Goal: Task Accomplishment & Management: Use online tool/utility

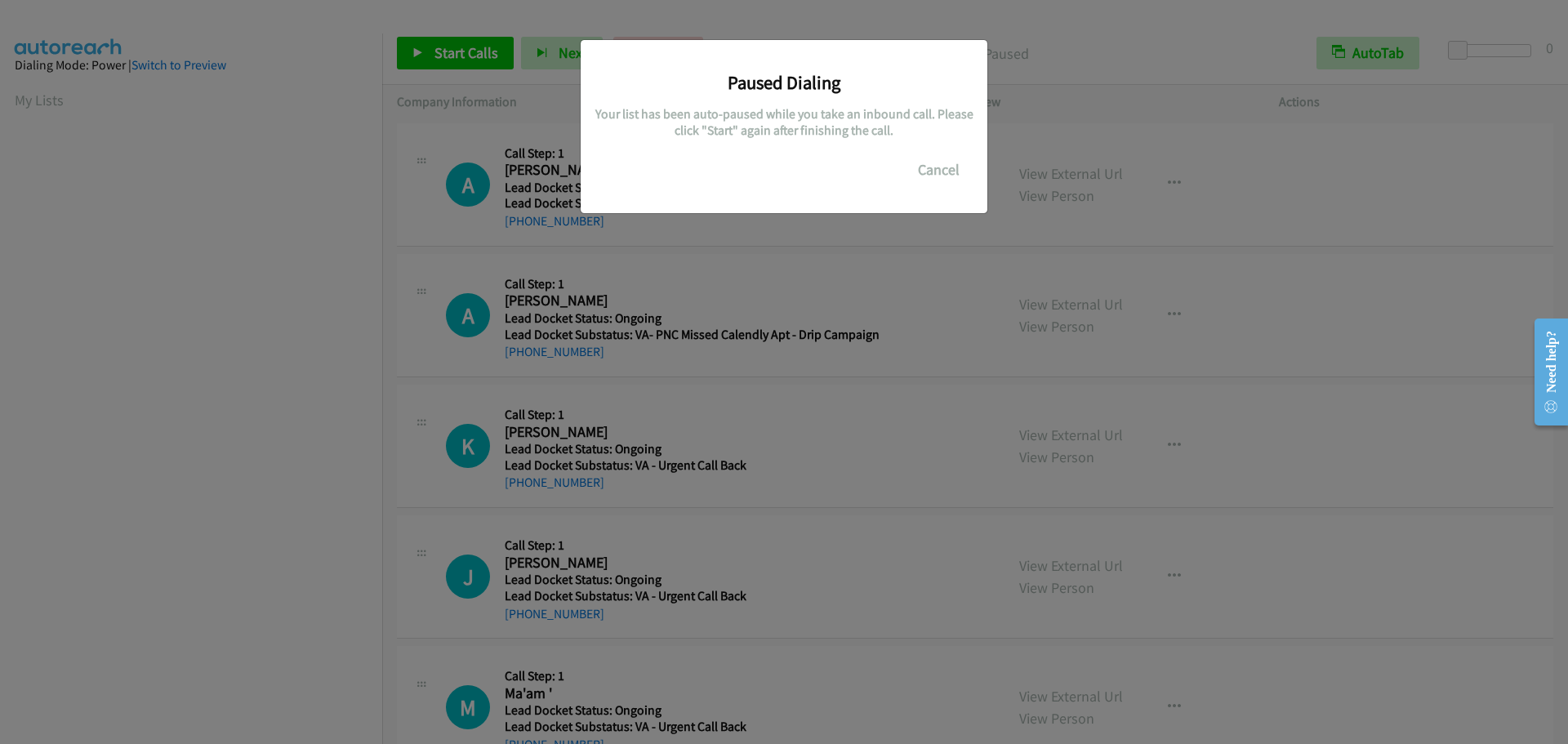
scroll to position [173, 0]
click at [935, 167] on button "Cancel" at bounding box center [938, 170] width 73 height 33
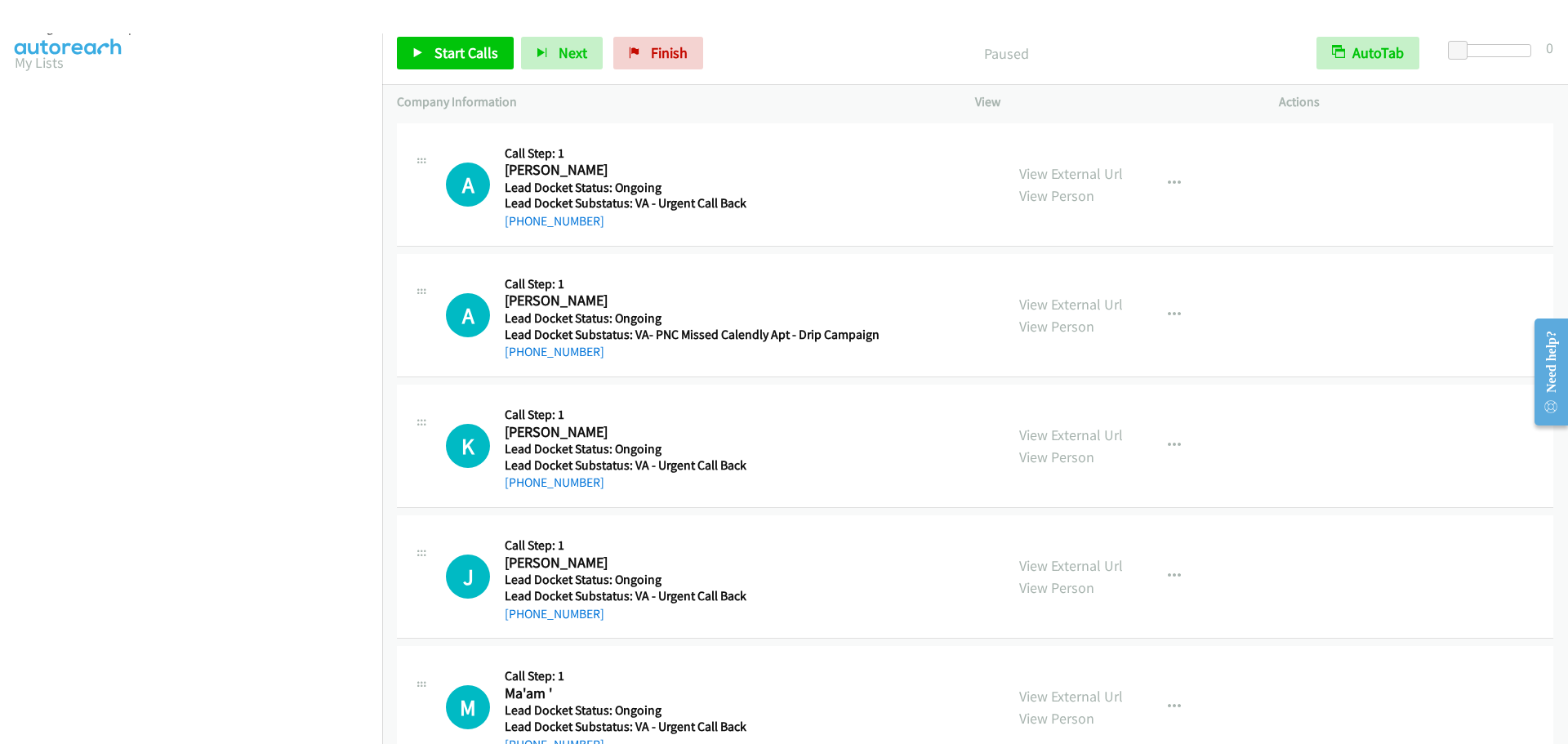
scroll to position [0, 0]
click at [54, 93] on link "My Lists" at bounding box center [39, 101] width 49 height 19
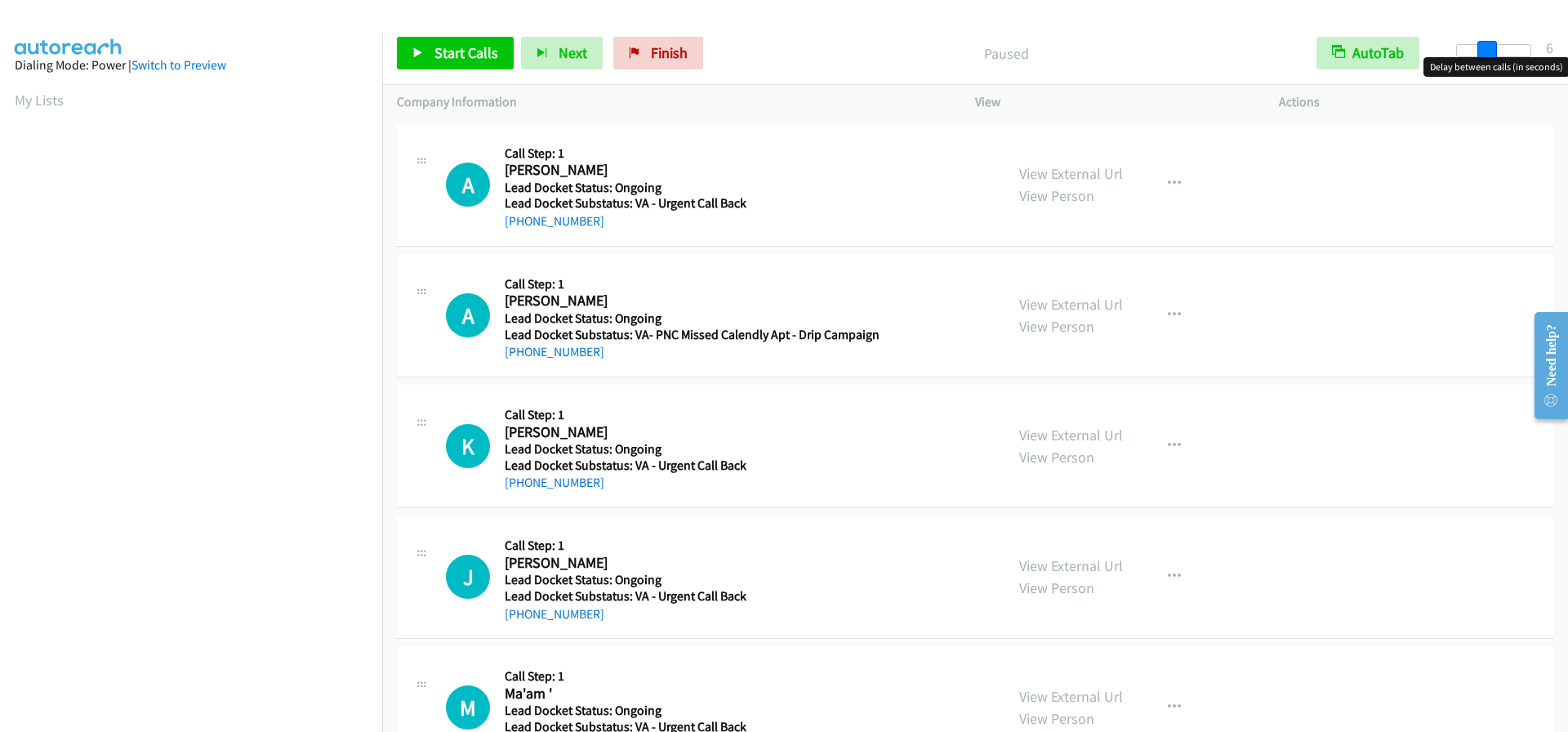
drag, startPoint x: 1454, startPoint y: 55, endPoint x: 1480, endPoint y: 57, distance: 26.1
click at [1480, 57] on span at bounding box center [1486, 51] width 20 height 20
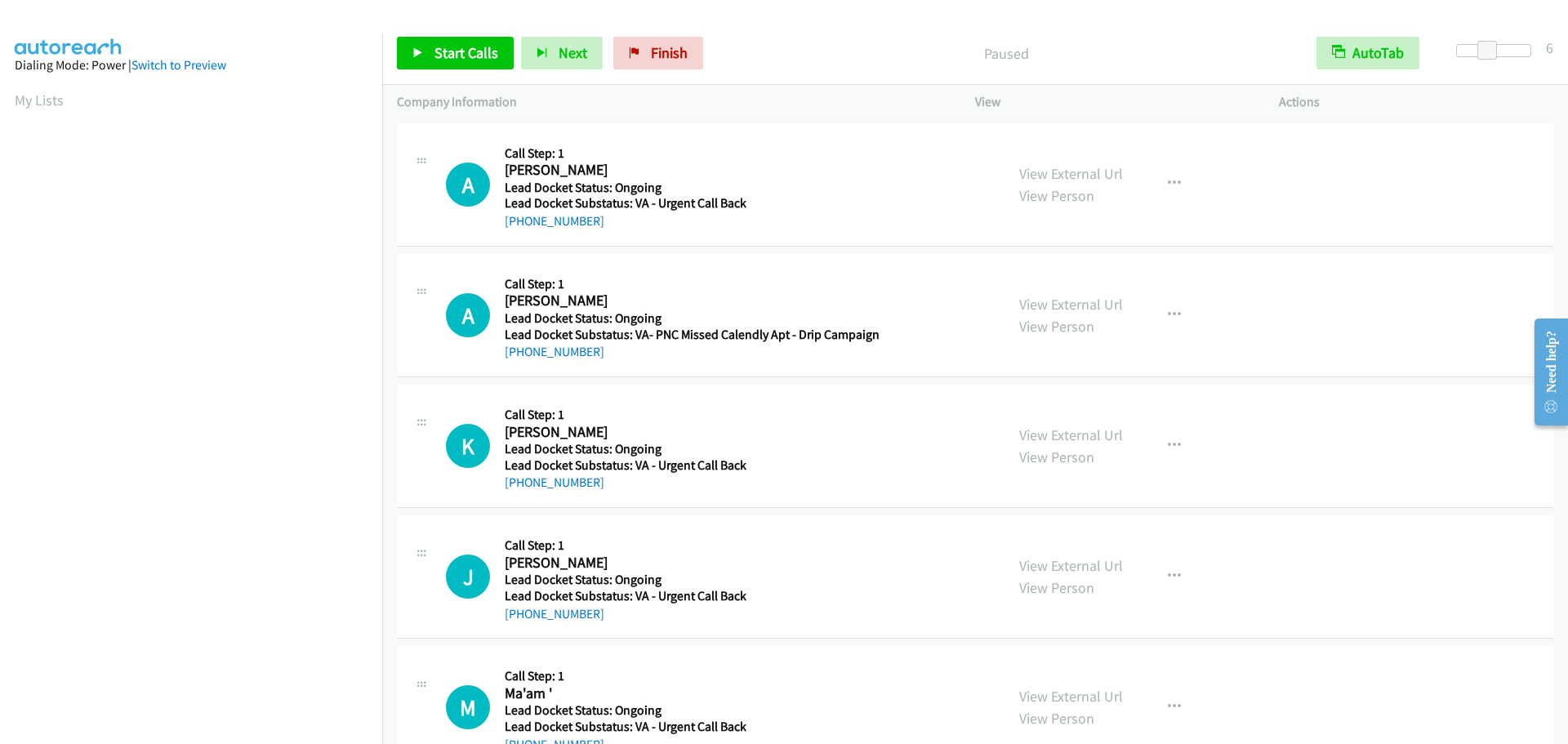
scroll to position [173, 0]
click at [442, 56] on span "Start Calls" at bounding box center [467, 52] width 64 height 19
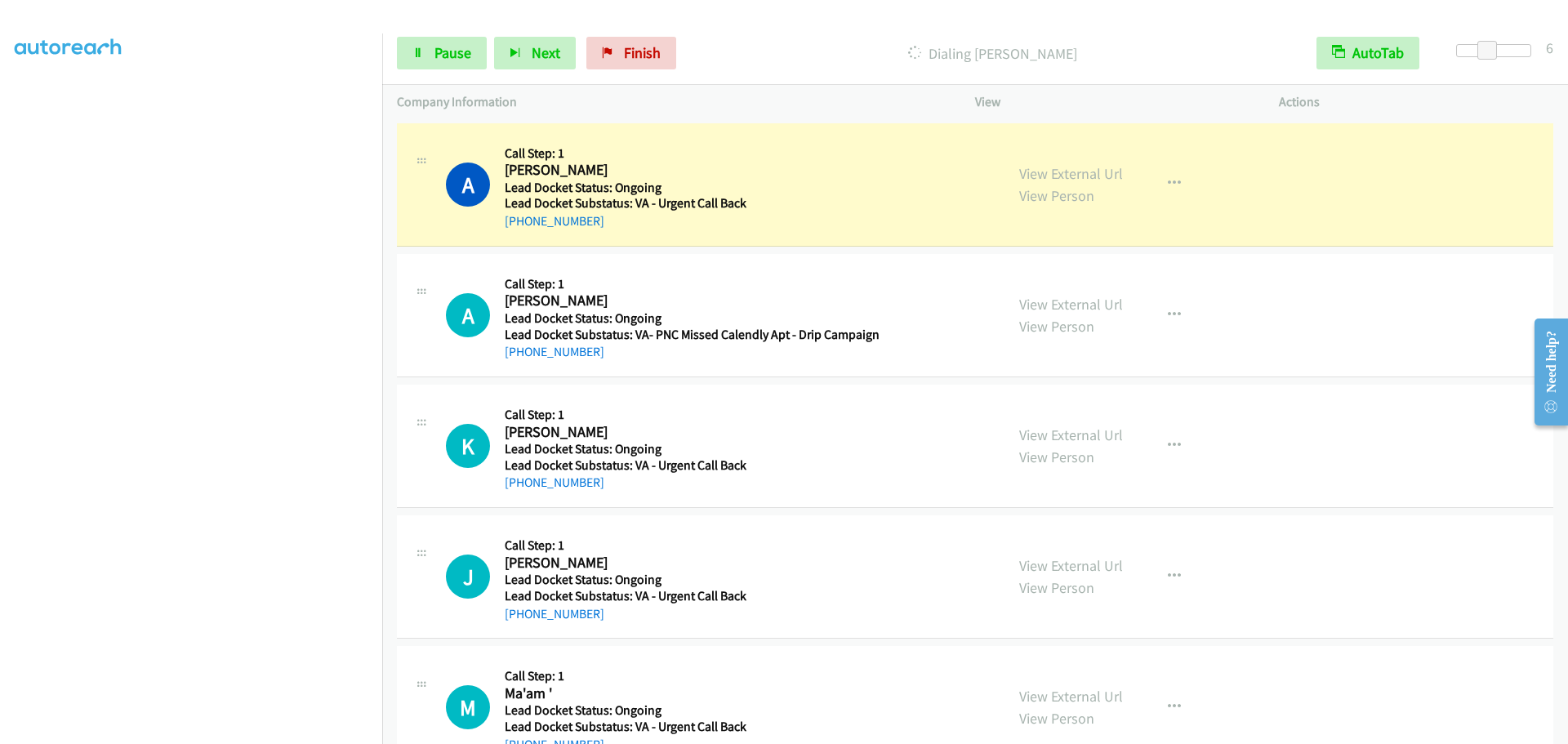
scroll to position [50, 0]
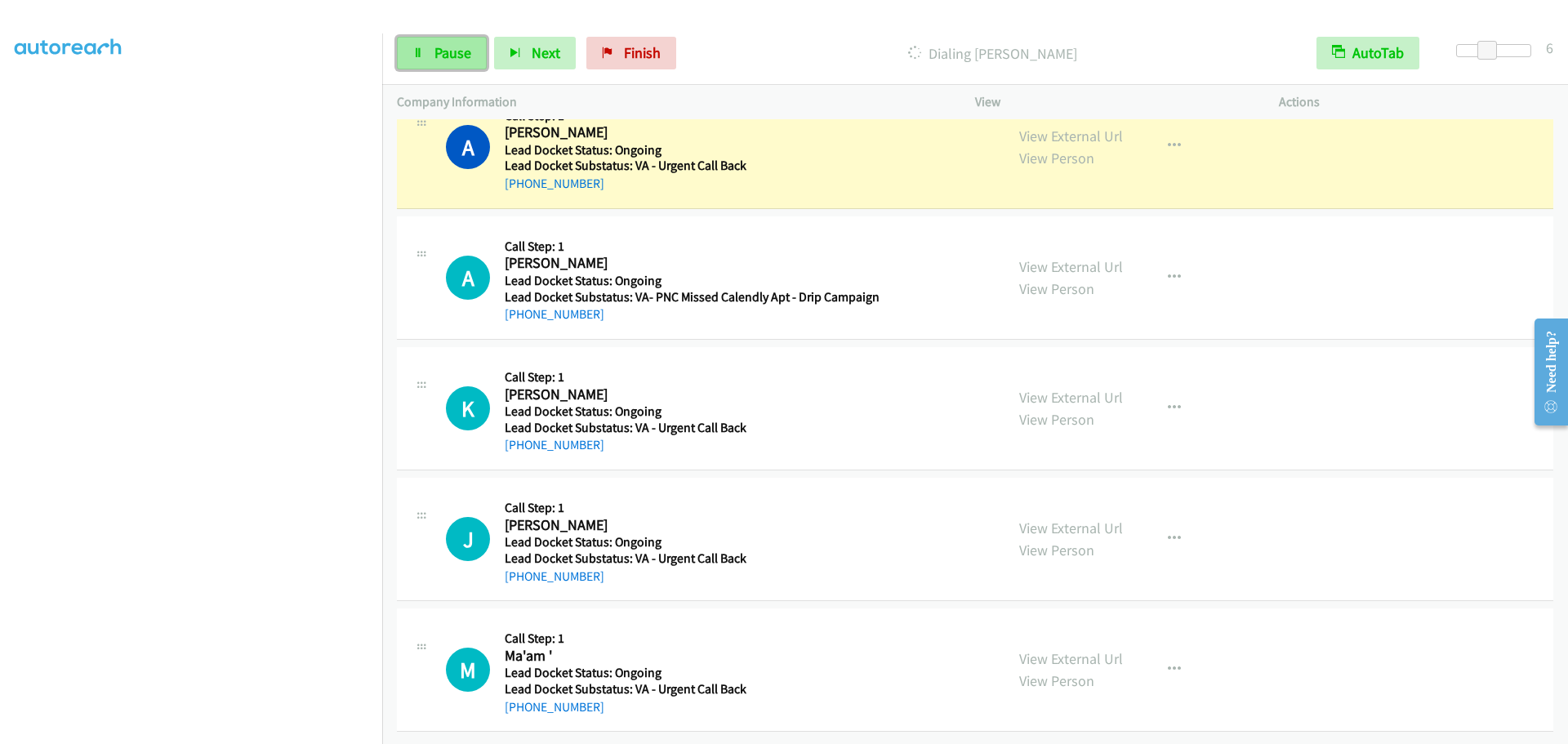
click at [463, 46] on span "Pause" at bounding box center [453, 52] width 37 height 19
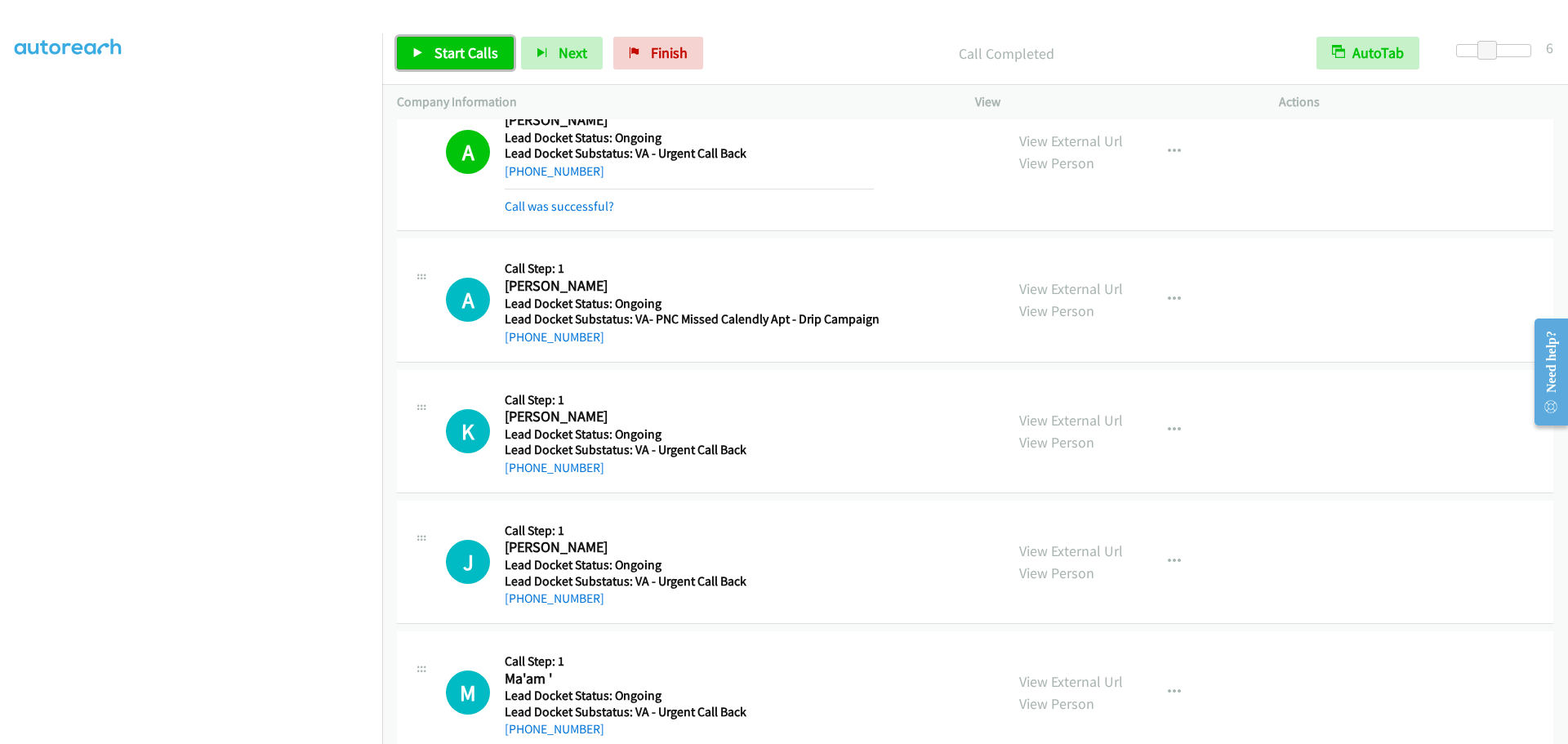
click at [481, 52] on span "Start Calls" at bounding box center [467, 52] width 64 height 19
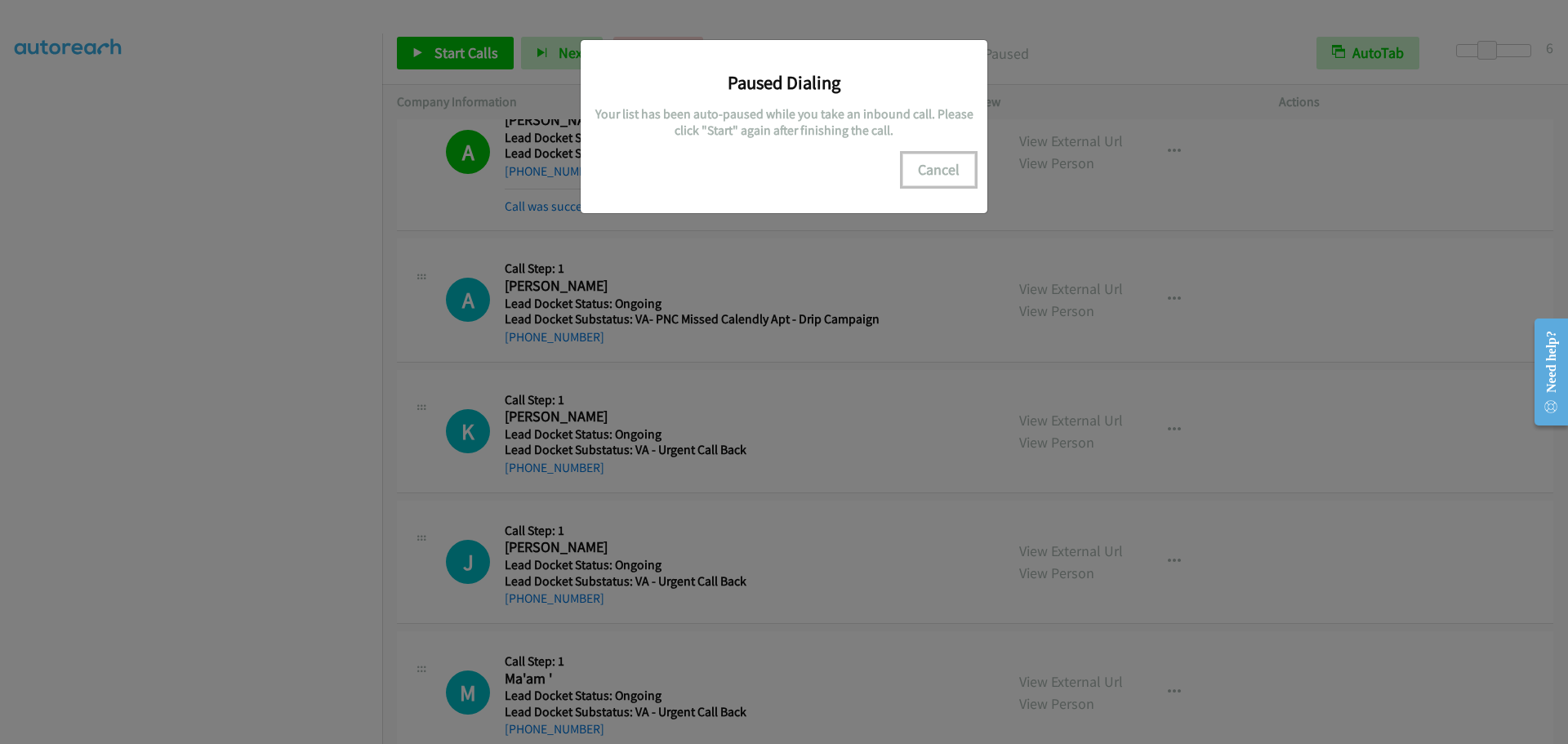
click at [935, 166] on button "Cancel" at bounding box center [938, 170] width 73 height 33
click at [946, 169] on button "Cancel" at bounding box center [938, 170] width 73 height 33
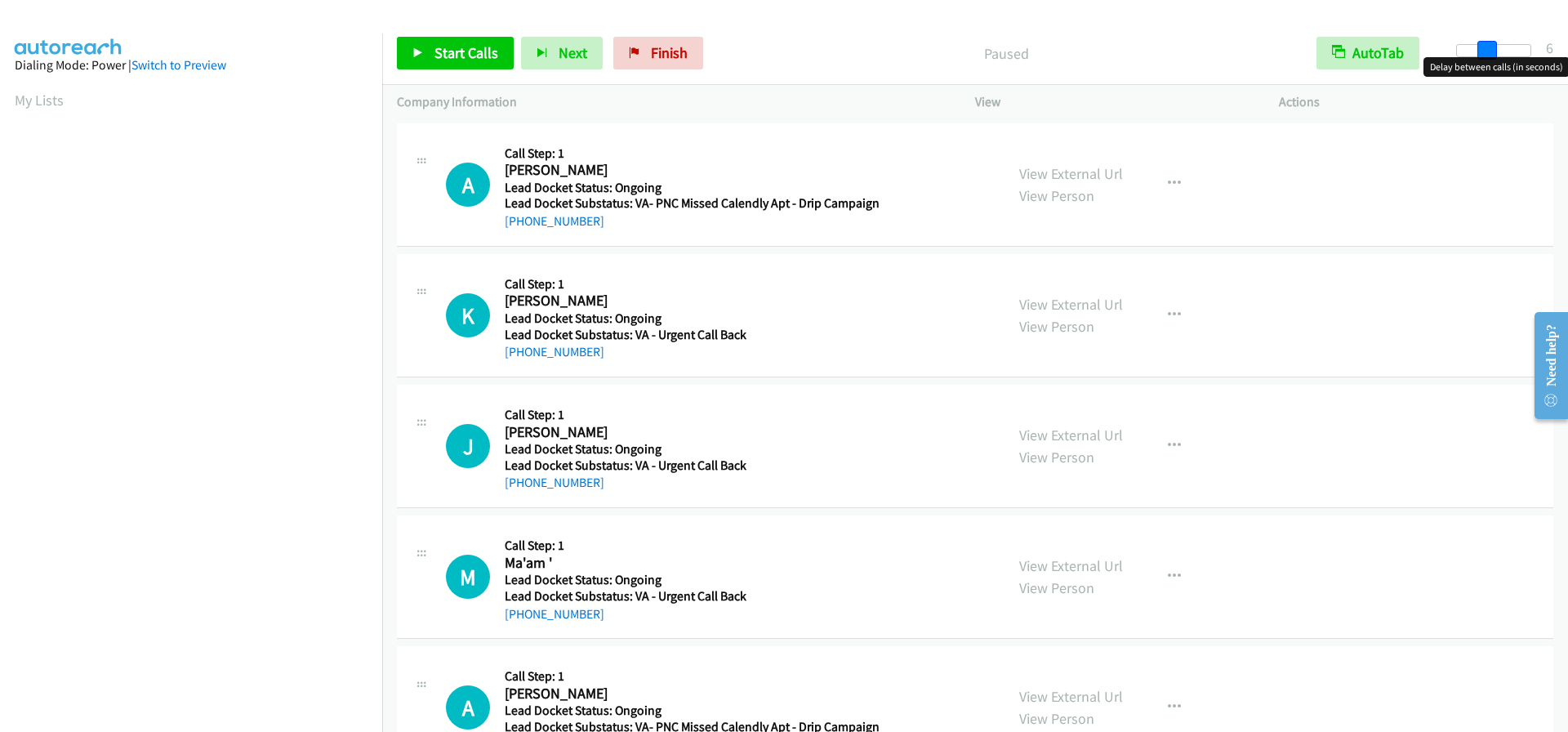
drag, startPoint x: 1457, startPoint y: 51, endPoint x: 1487, endPoint y: 51, distance: 30.0
click at [1487, 51] on span at bounding box center [1486, 51] width 20 height 20
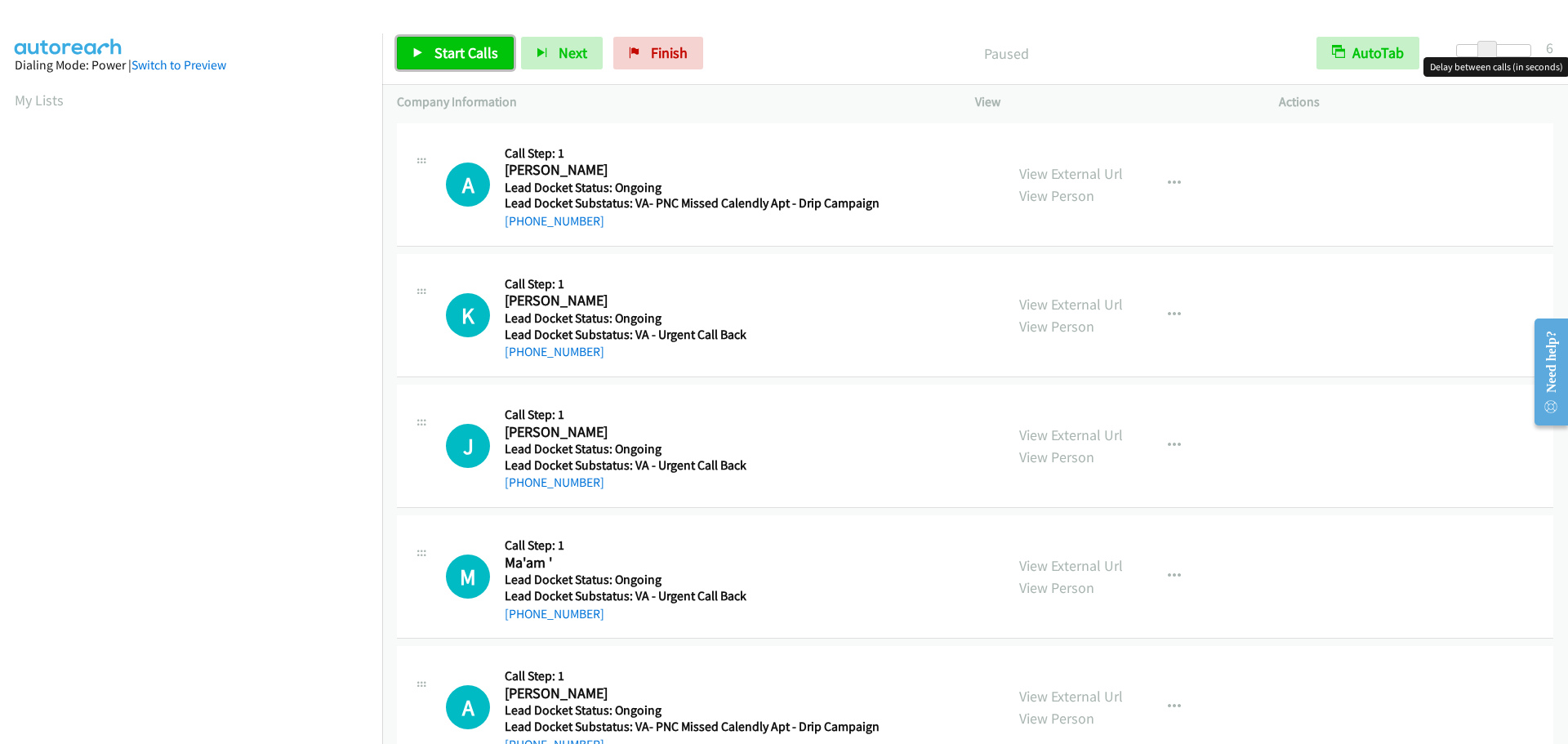
click at [485, 46] on span "Start Calls" at bounding box center [467, 52] width 64 height 19
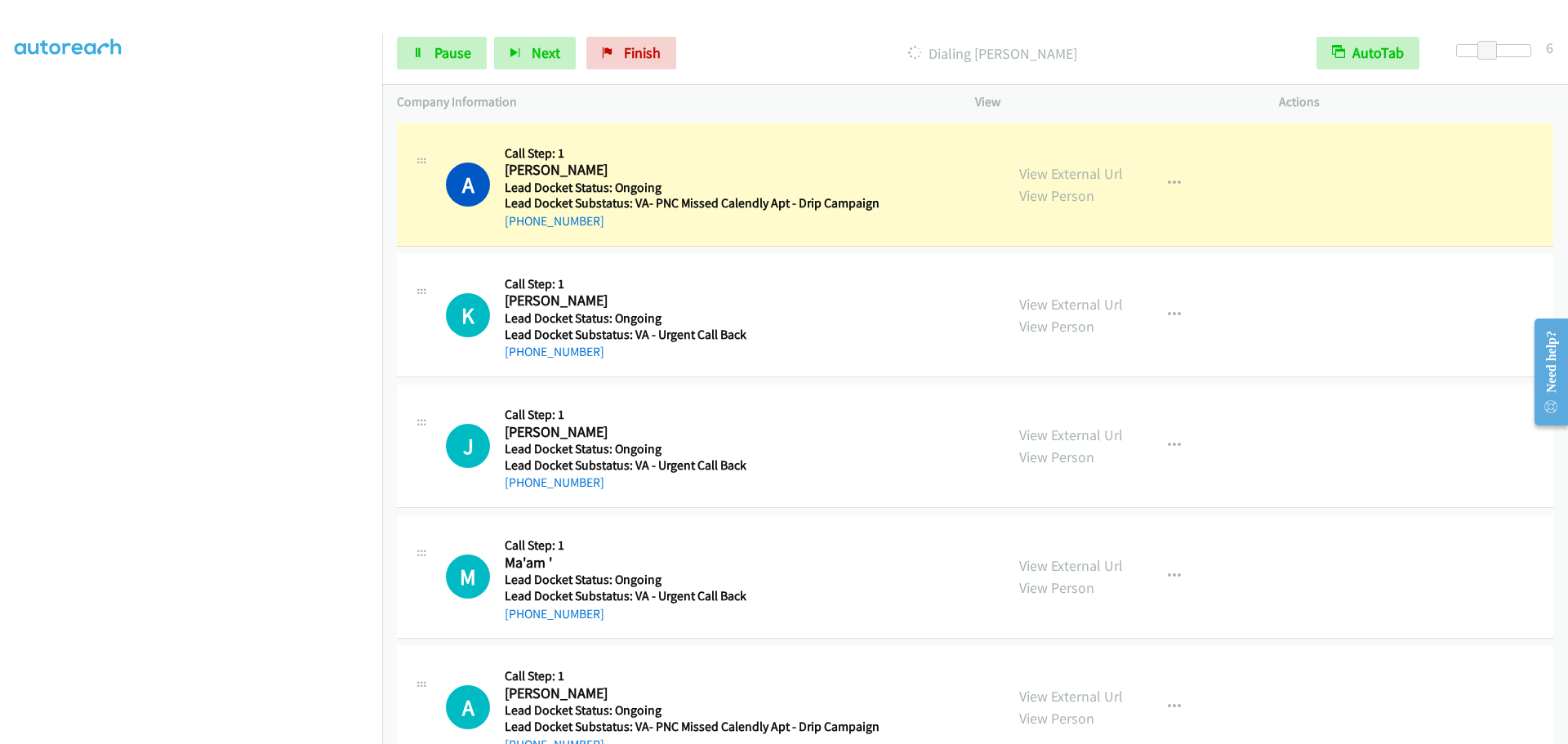
scroll to position [172, 0]
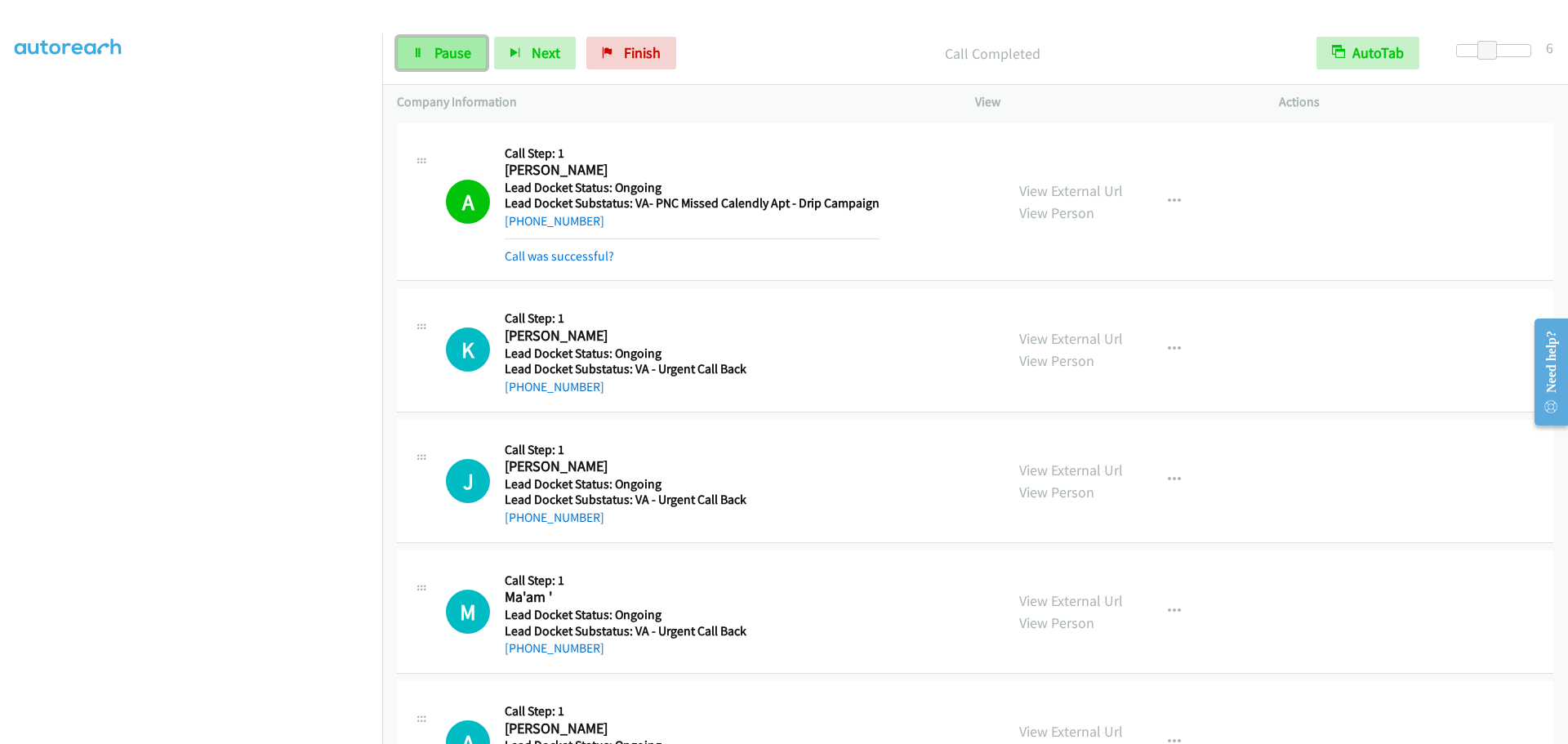
click at [435, 61] on span "Pause" at bounding box center [453, 52] width 37 height 19
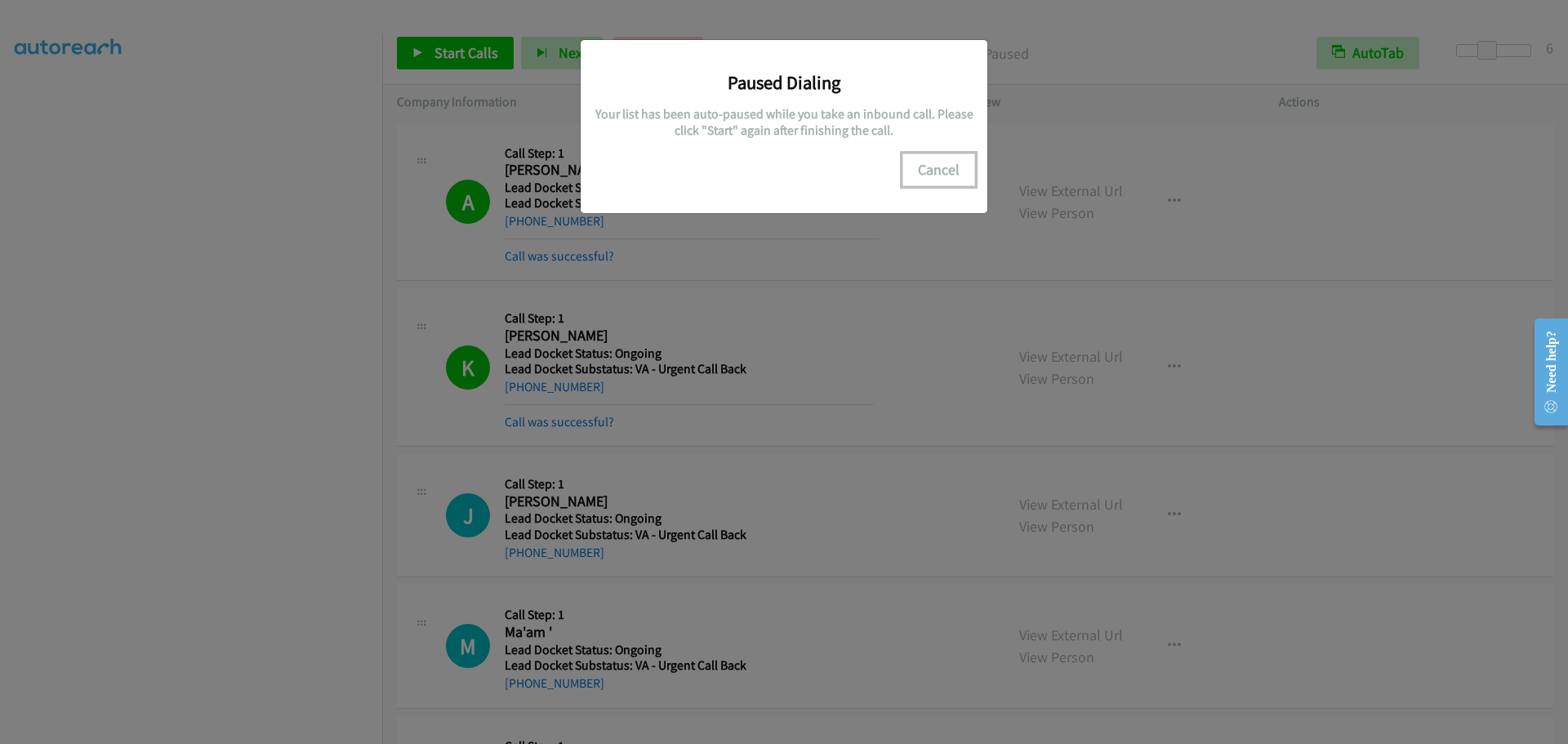
click at [941, 167] on button "Cancel" at bounding box center [938, 170] width 73 height 33
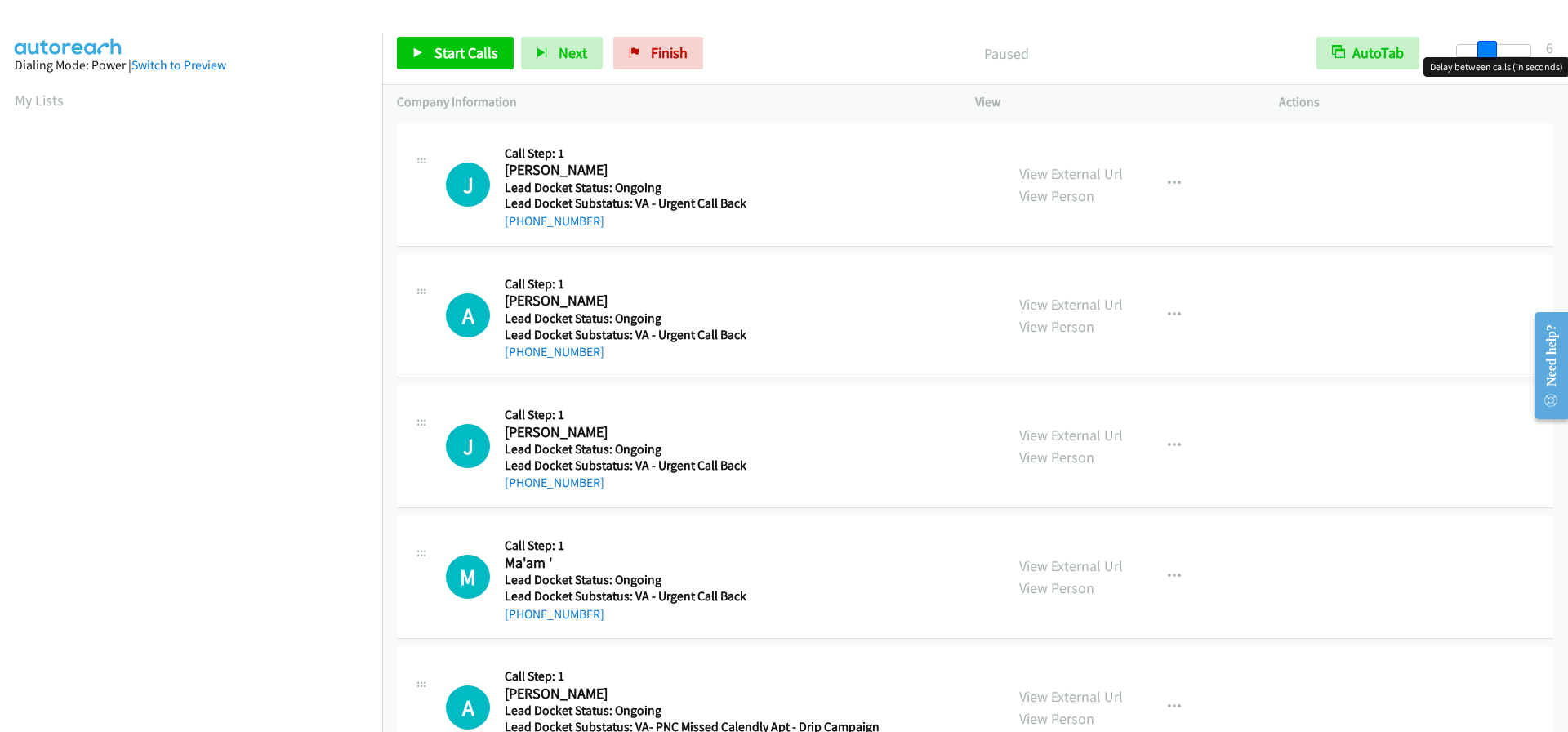
drag, startPoint x: 1462, startPoint y: 48, endPoint x: 1490, endPoint y: 52, distance: 28.3
click at [1490, 52] on span at bounding box center [1486, 51] width 20 height 20
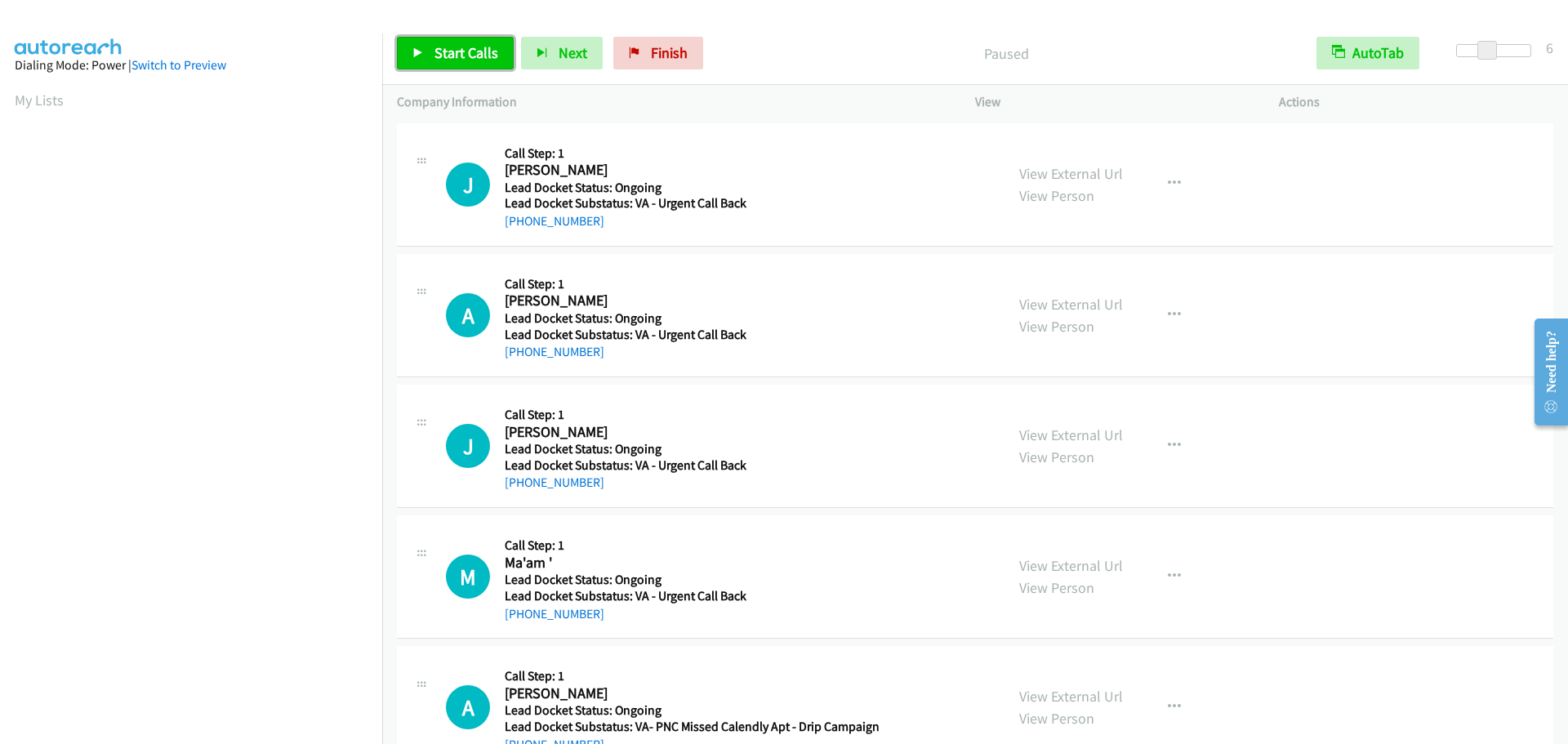
click at [481, 55] on span "Start Calls" at bounding box center [467, 52] width 64 height 19
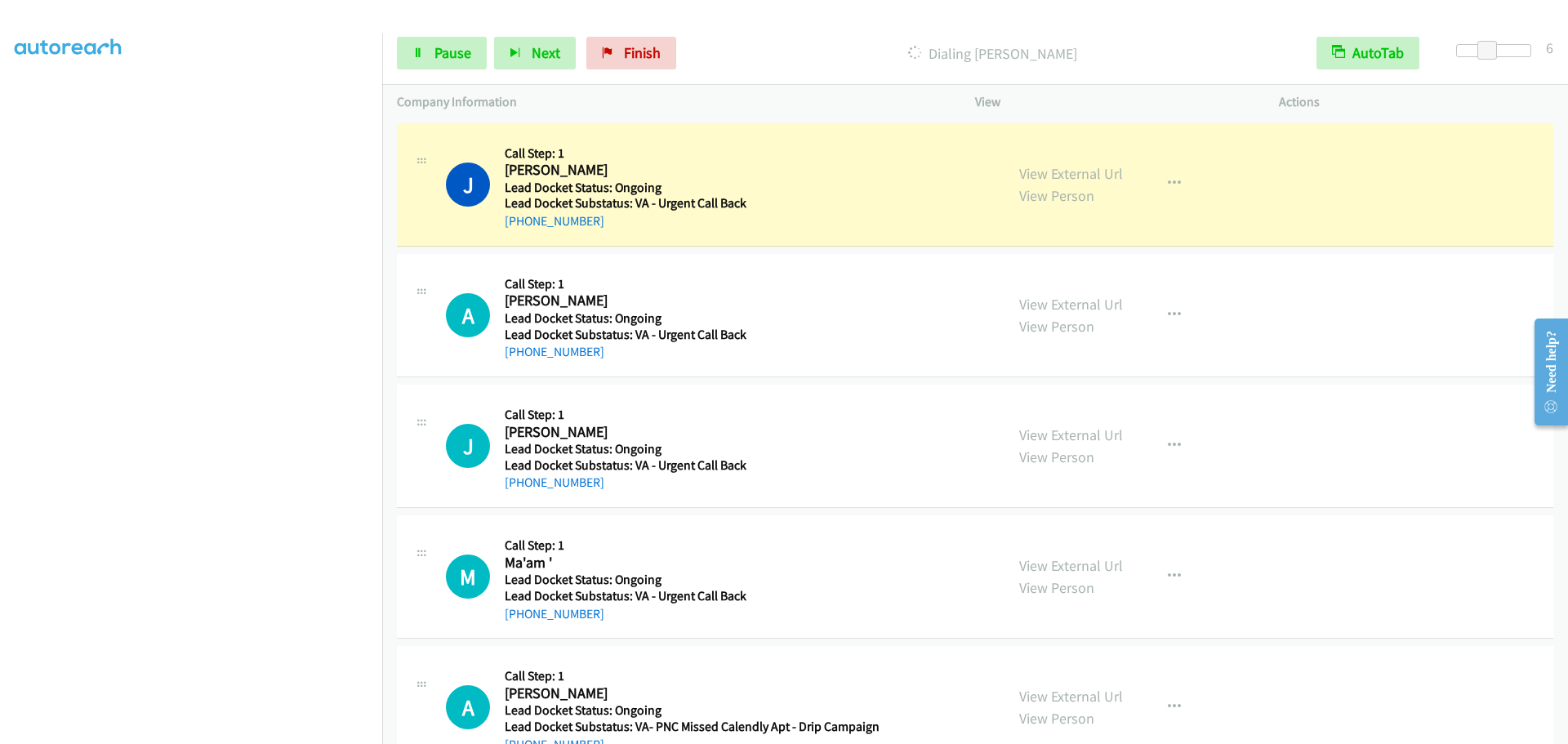
scroll to position [90, 0]
click at [420, 51] on icon at bounding box center [418, 53] width 11 height 11
